Goal: Information Seeking & Learning: Learn about a topic

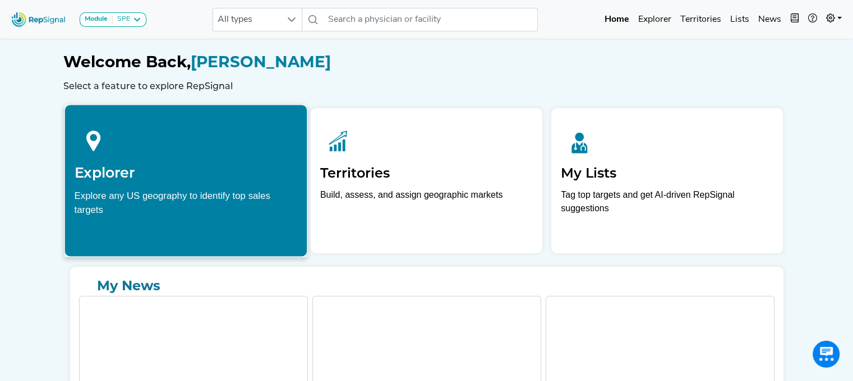
click at [239, 151] on div at bounding box center [185, 139] width 223 height 50
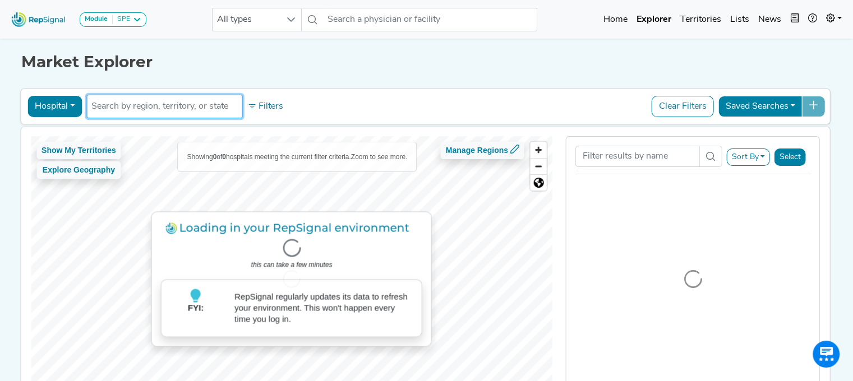
click at [210, 110] on input "text" at bounding box center [164, 106] width 146 height 13
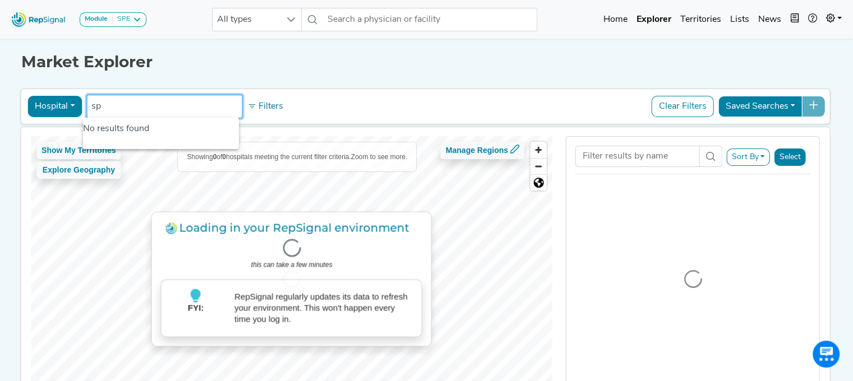
type input "s"
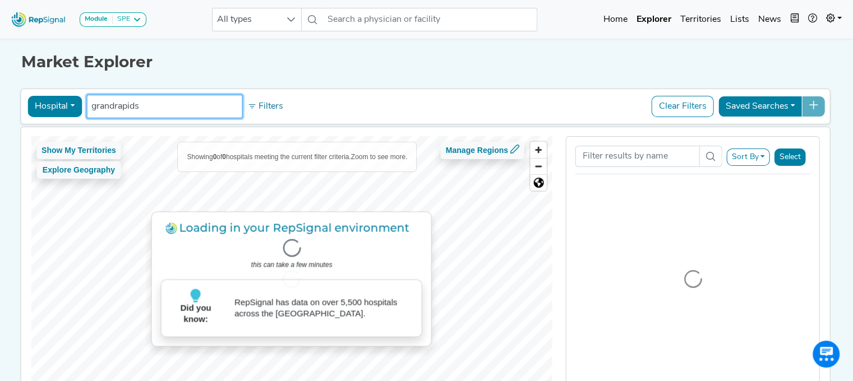
type input "[GEOGRAPHIC_DATA]"
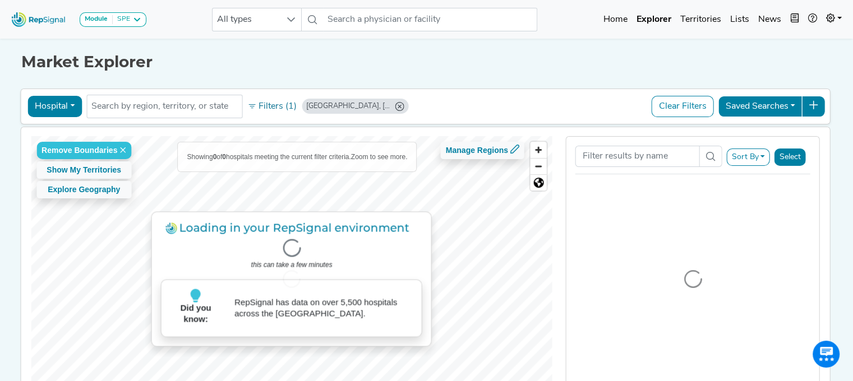
click at [426, 56] on h1 "Market Explorer" at bounding box center [426, 62] width 810 height 19
click at [360, 292] on p "New clinical trials are loaded on RepSignal every day - see what your customers…" at bounding box center [323, 309] width 178 height 34
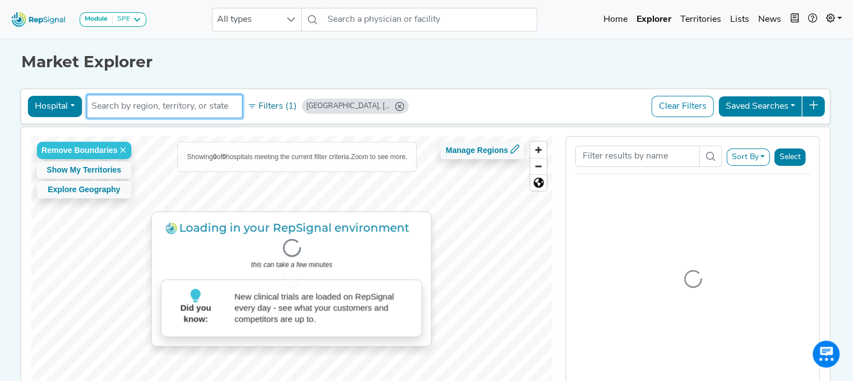
click at [169, 108] on input "text" at bounding box center [164, 106] width 146 height 13
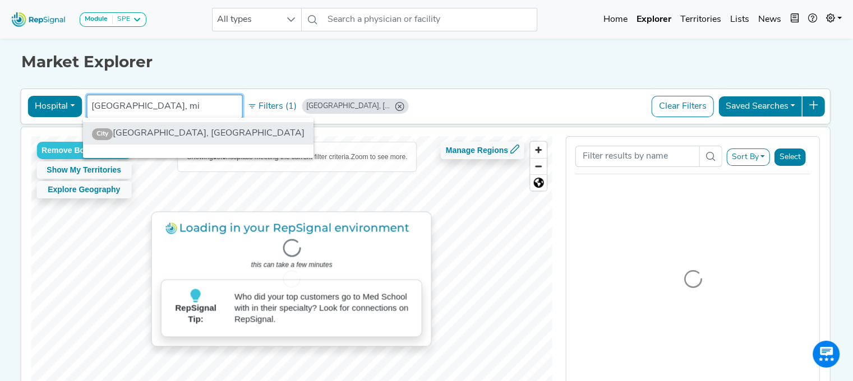
type input "[GEOGRAPHIC_DATA], mi"
click at [145, 132] on li "City [GEOGRAPHIC_DATA], [GEOGRAPHIC_DATA]" at bounding box center [198, 133] width 230 height 22
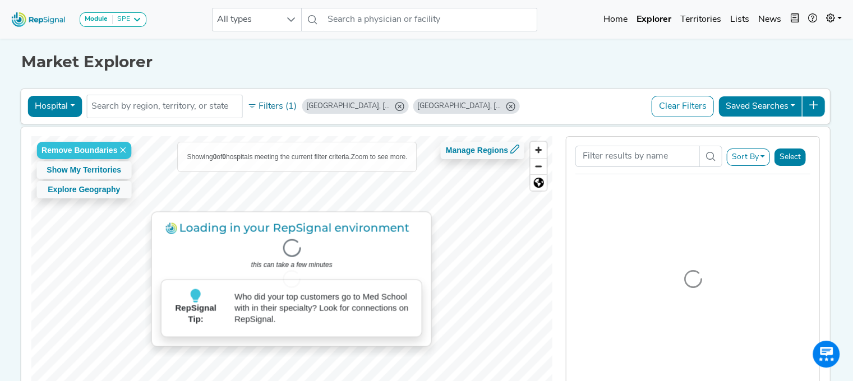
click at [359, 170] on div "Showing 0 of 0 hospitals meeting the current filter criteria. Zoom to see more." at bounding box center [297, 156] width 238 height 29
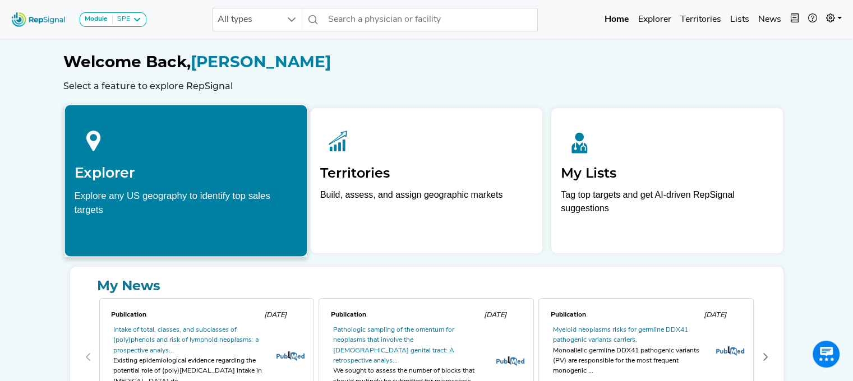
click at [224, 174] on h2 "Explorer" at bounding box center [185, 172] width 223 height 17
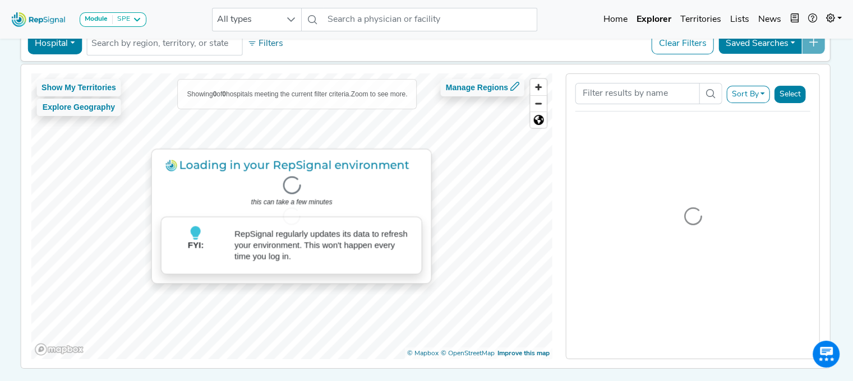
scroll to position [34, 0]
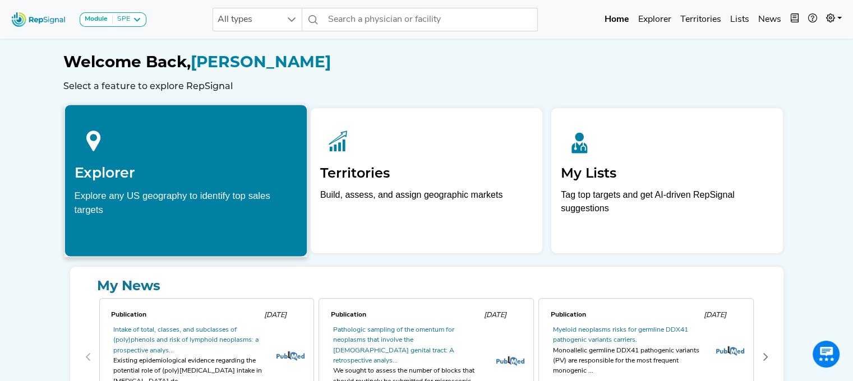
click at [155, 152] on div at bounding box center [185, 139] width 223 height 50
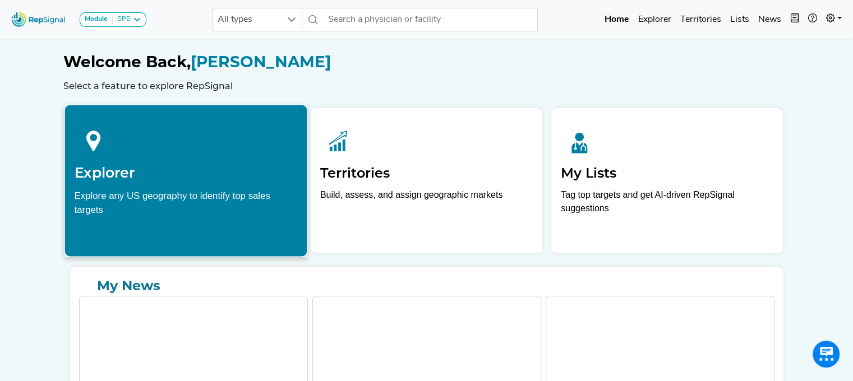
click at [173, 185] on div "Explorer Explore any US geography to identify top sales targets" at bounding box center [185, 169] width 242 height 128
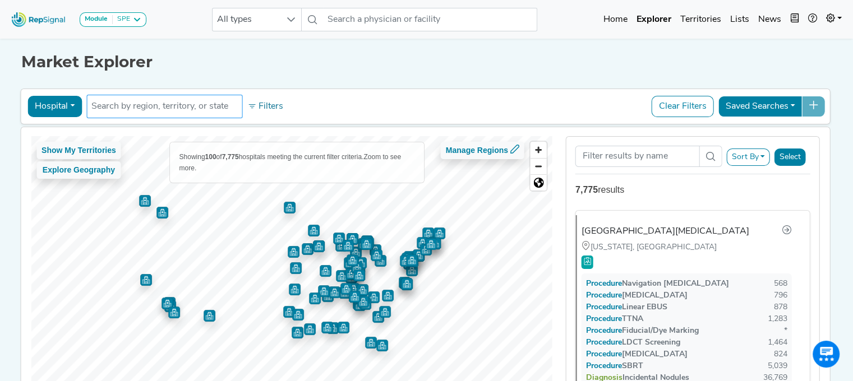
click at [180, 108] on input "text" at bounding box center [164, 106] width 146 height 13
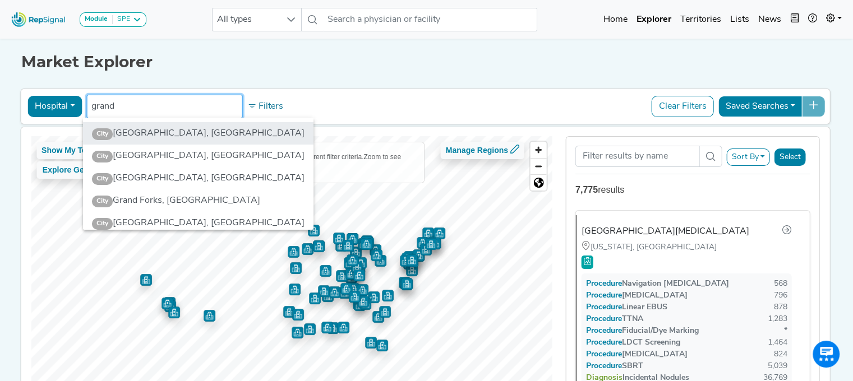
type input "grand"
click at [145, 128] on li "City Grand Rapids, MI" at bounding box center [198, 133] width 230 height 22
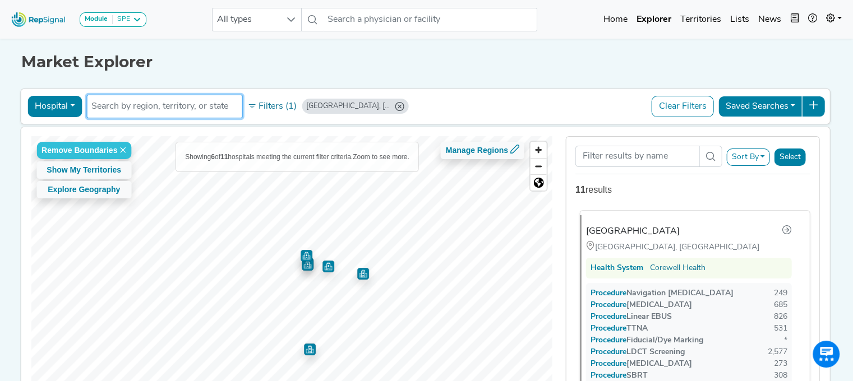
click at [660, 228] on div "Corewell Health Butterworth Hospital" at bounding box center [633, 231] width 94 height 13
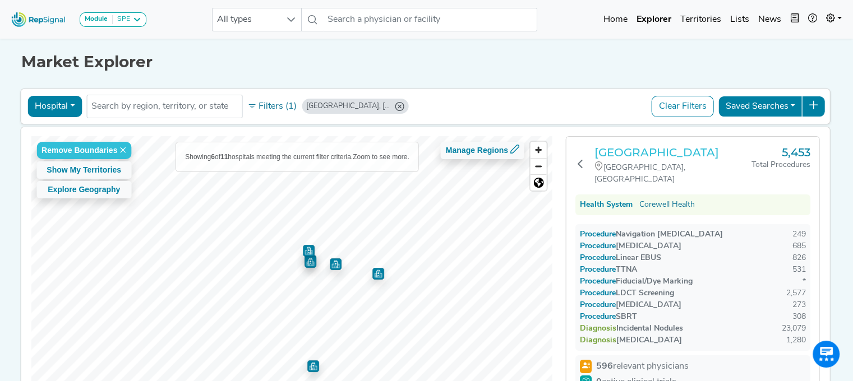
click at [633, 159] on h3 "Corewell Health Butterworth Hospital" at bounding box center [672, 152] width 157 height 13
